Goal: Complete application form

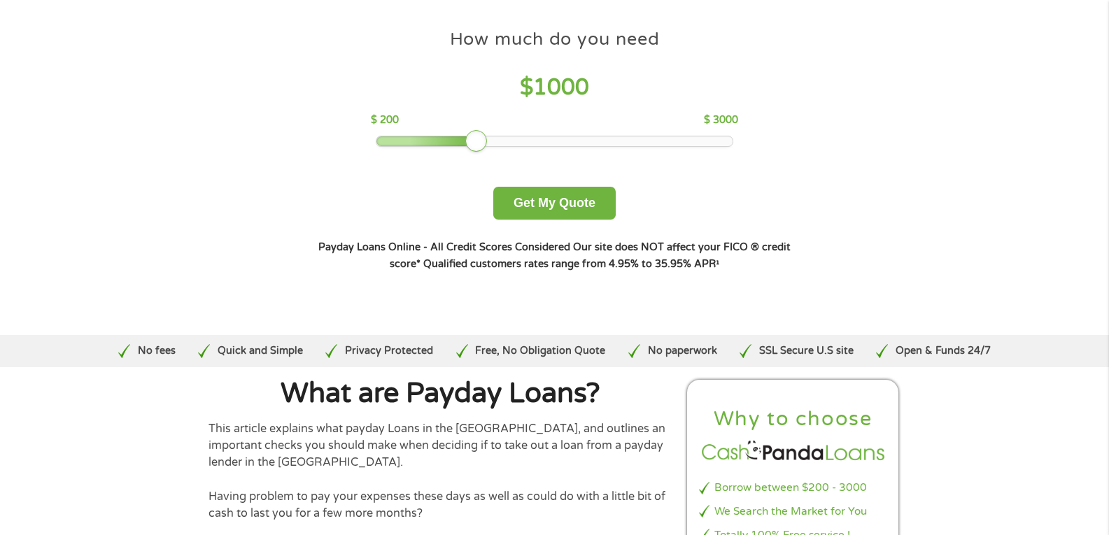
scroll to position [70, 0]
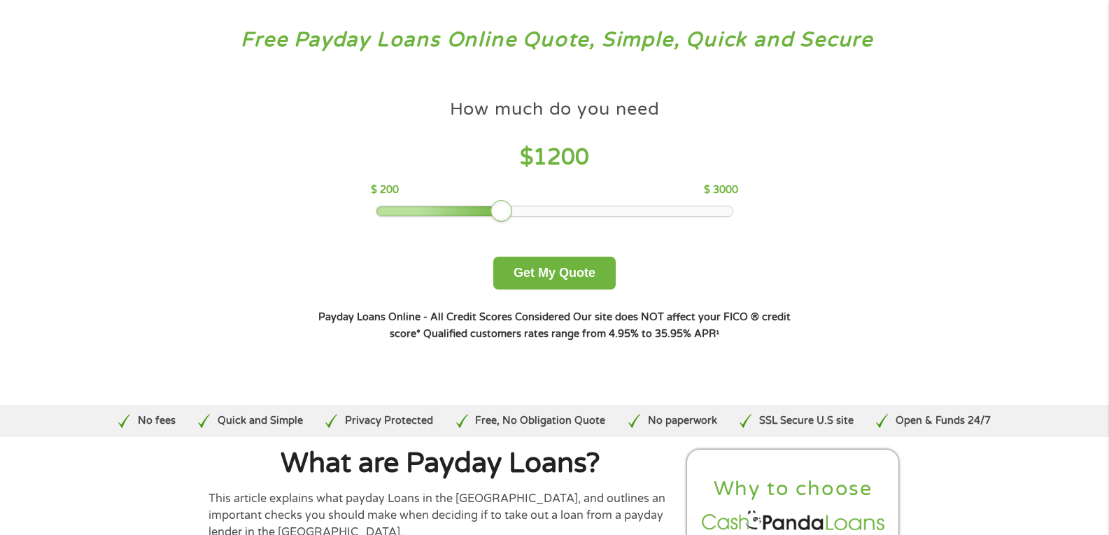
click at [501, 211] on div at bounding box center [554, 211] width 356 height 10
click at [448, 210] on div at bounding box center [414, 211] width 76 height 10
click at [423, 208] on div at bounding box center [554, 211] width 356 height 10
click at [399, 211] on div at bounding box center [554, 211] width 356 height 10
click at [536, 270] on button "Get My Quote" at bounding box center [554, 273] width 122 height 33
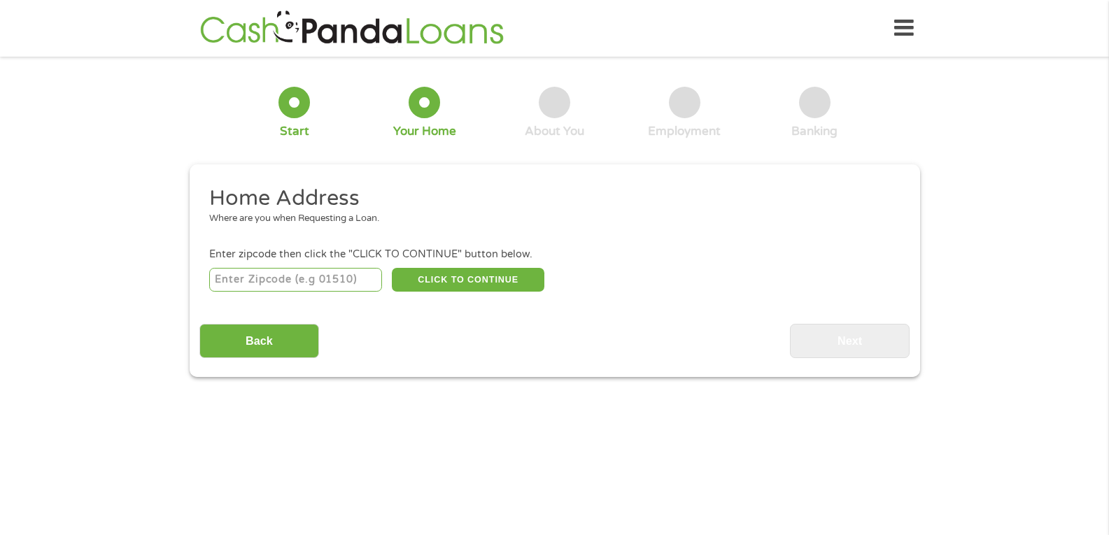
click at [260, 276] on input "number" at bounding box center [295, 280] width 173 height 24
type input "27055"
click at [444, 277] on button "CLICK TO CONTINUE" at bounding box center [468, 280] width 152 height 24
type input "27055"
type input "Yadkinville"
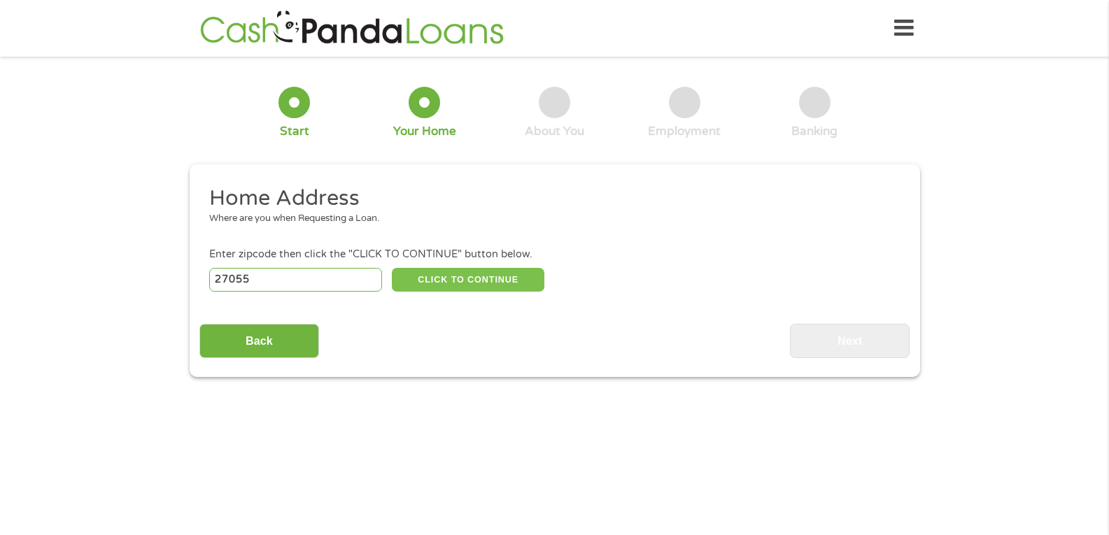
select select "North Carolina"
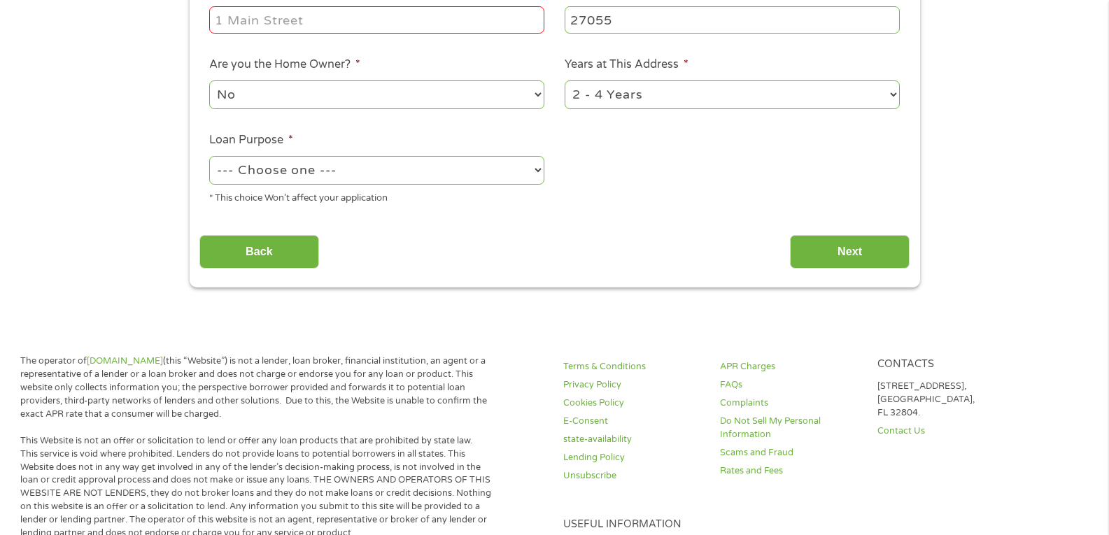
scroll to position [350, 0]
